Goal: Check status: Check status

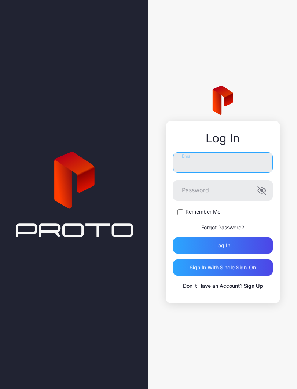
type input "**********"
click at [223, 245] on button "Log in" at bounding box center [223, 245] width 100 height 16
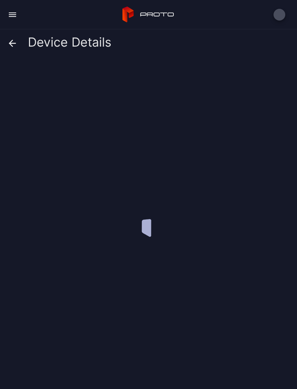
click at [252, 248] on div at bounding box center [151, 221] width 285 height 324
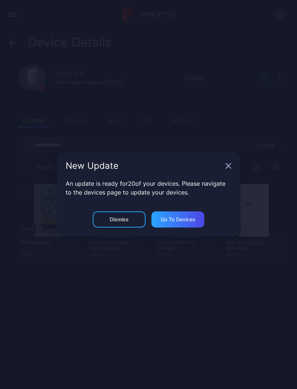
click at [230, 165] on icon "button" at bounding box center [229, 166] width 6 height 6
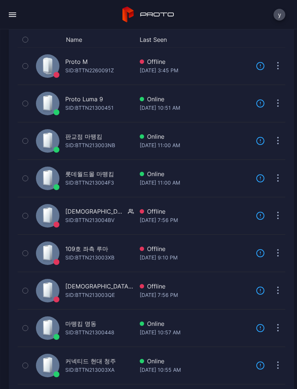
scroll to position [265, 0]
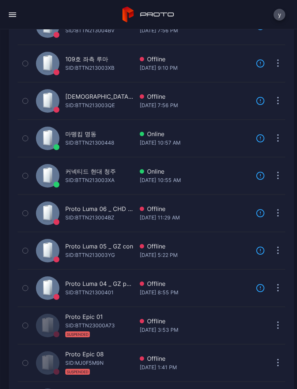
click at [213, 140] on div "[DATE] 10:57 AM" at bounding box center [195, 142] width 110 height 9
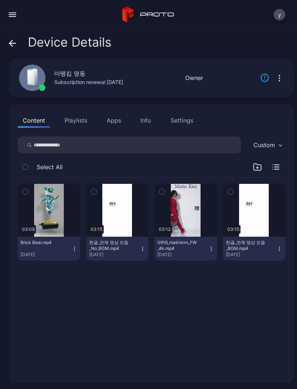
click at [0, 0] on div "button" at bounding box center [0, 0] width 0 height 0
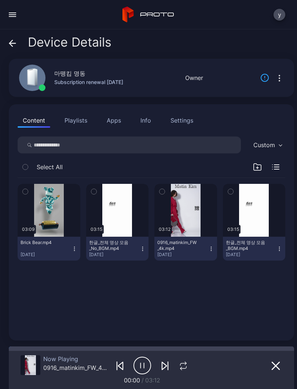
click at [184, 366] on icon "button" at bounding box center [184, 365] width 10 height 9
click at [184, 369] on icon "button" at bounding box center [183, 365] width 12 height 9
click at [187, 365] on icon "button" at bounding box center [183, 365] width 12 height 9
